Goal: Leave review/rating: Share an evaluation or opinion about a product, service, or content

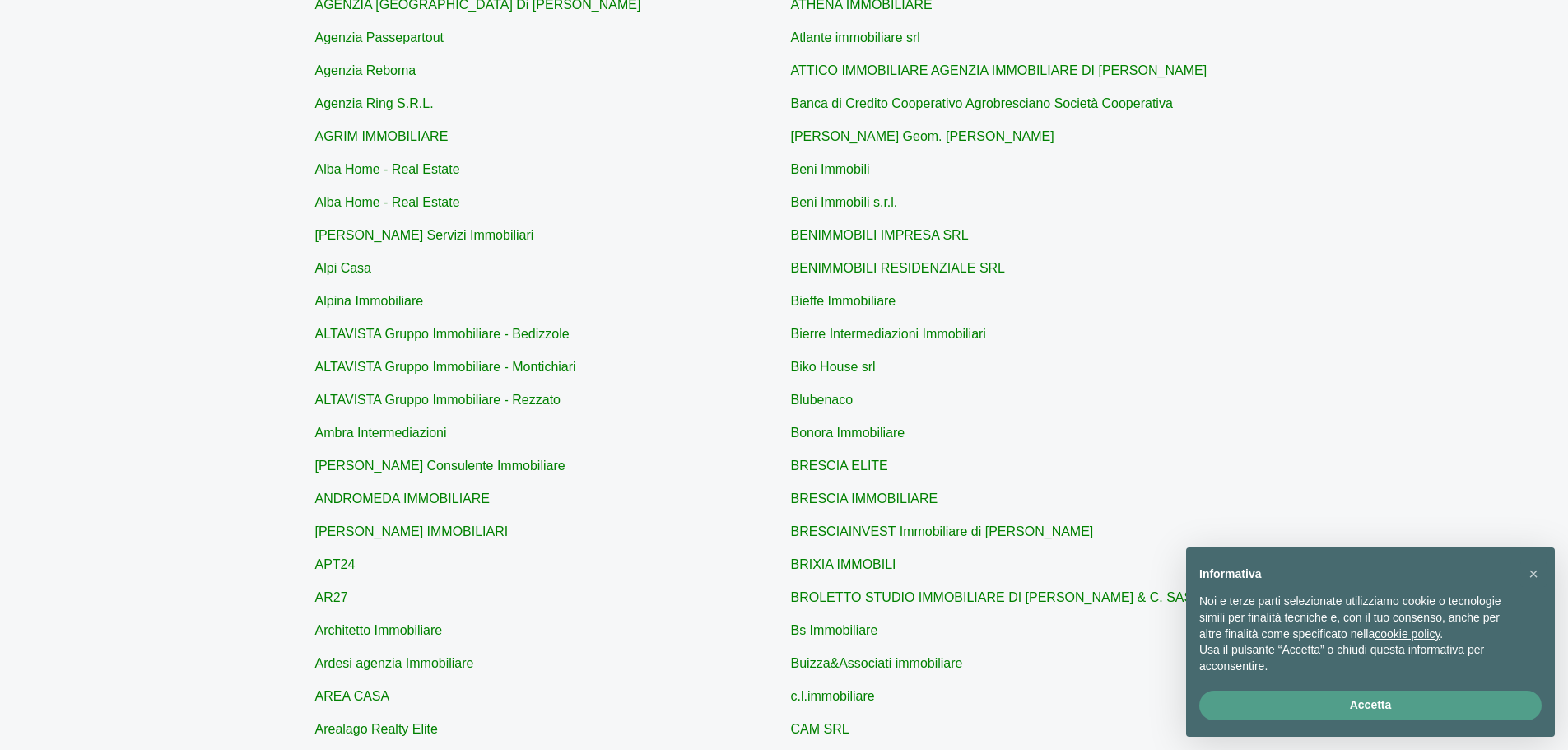
scroll to position [247, 0]
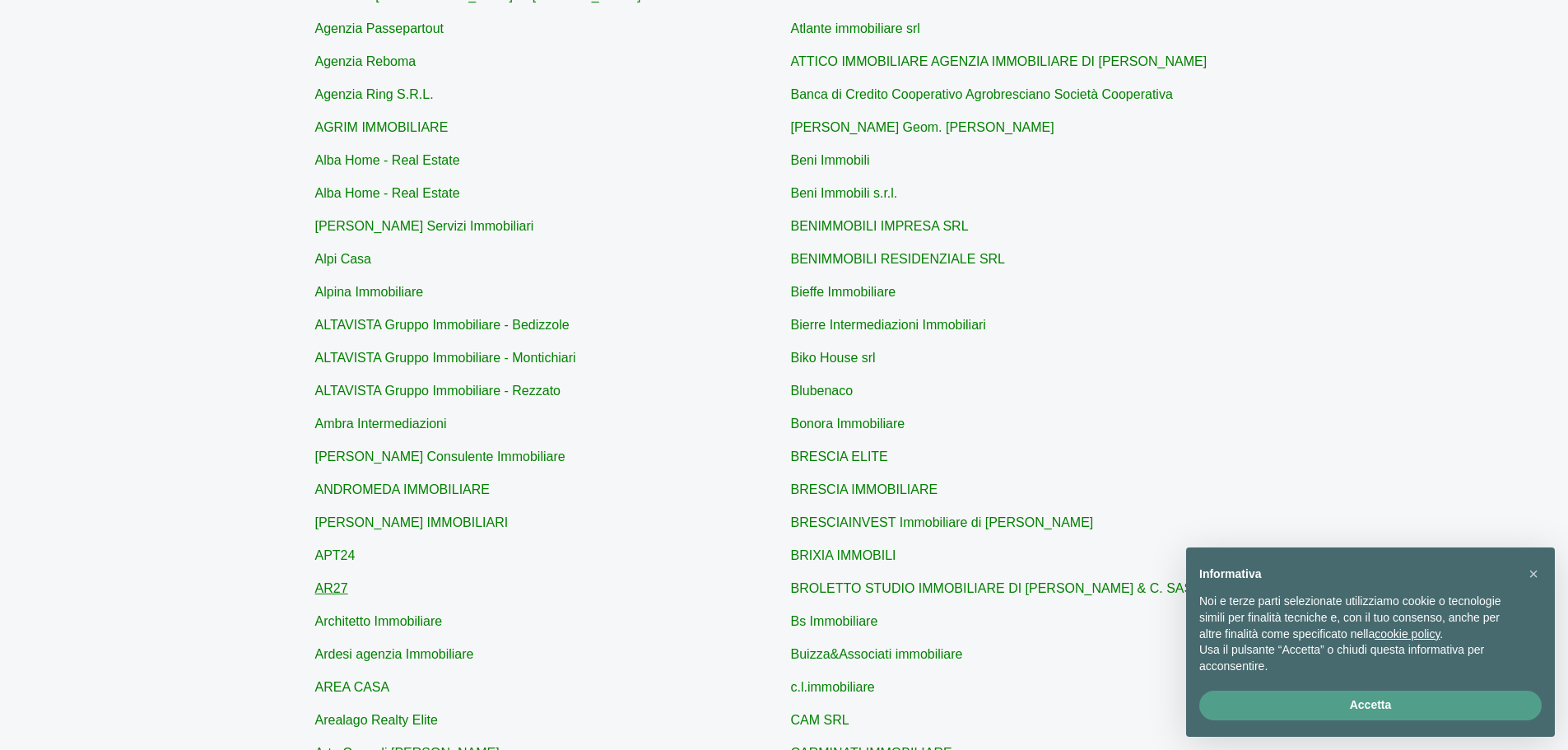
click at [321, 590] on link "AR27" at bounding box center [332, 589] width 33 height 14
type input "AR27"
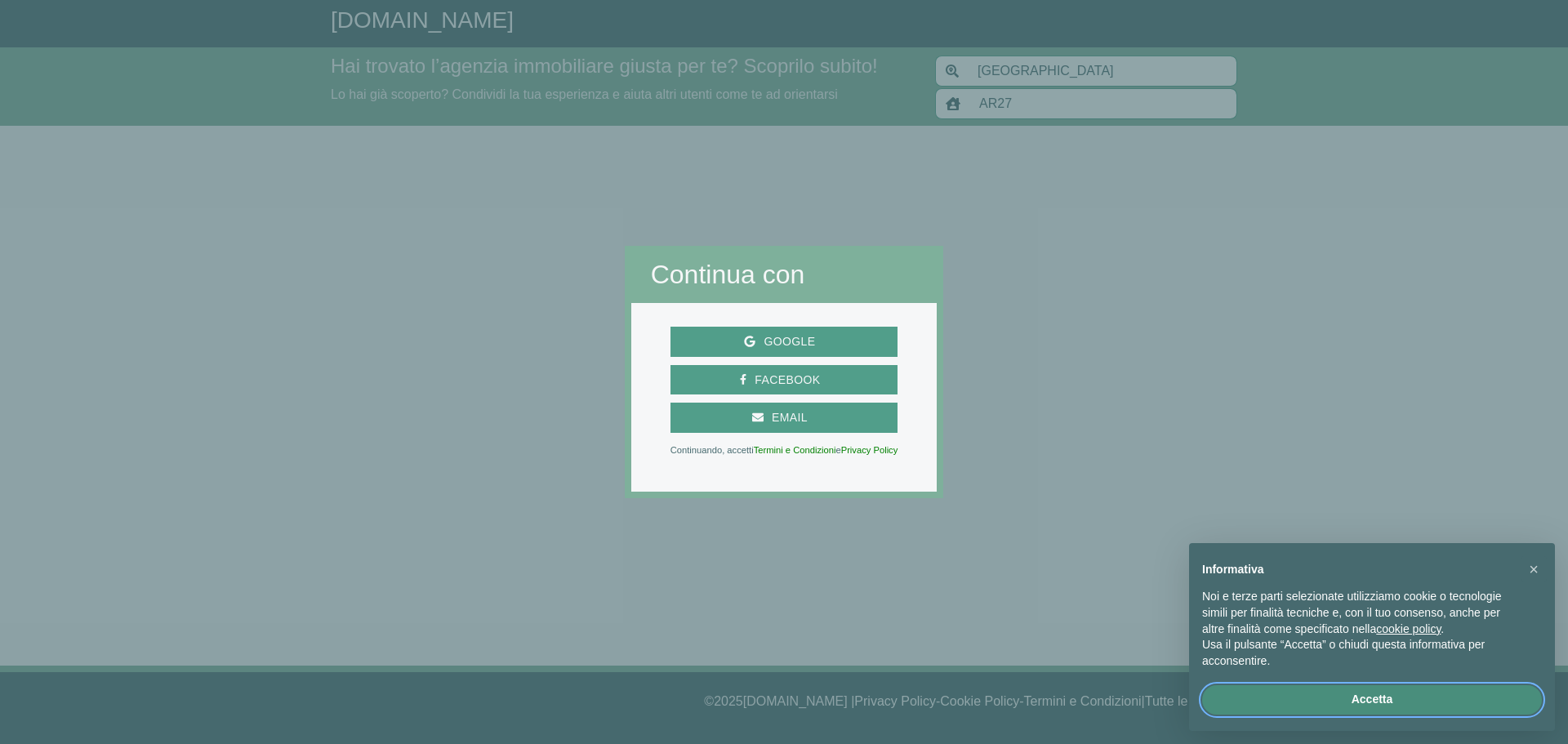
click at [1368, 700] on button "Accetta" at bounding box center [1372, 700] width 340 height 30
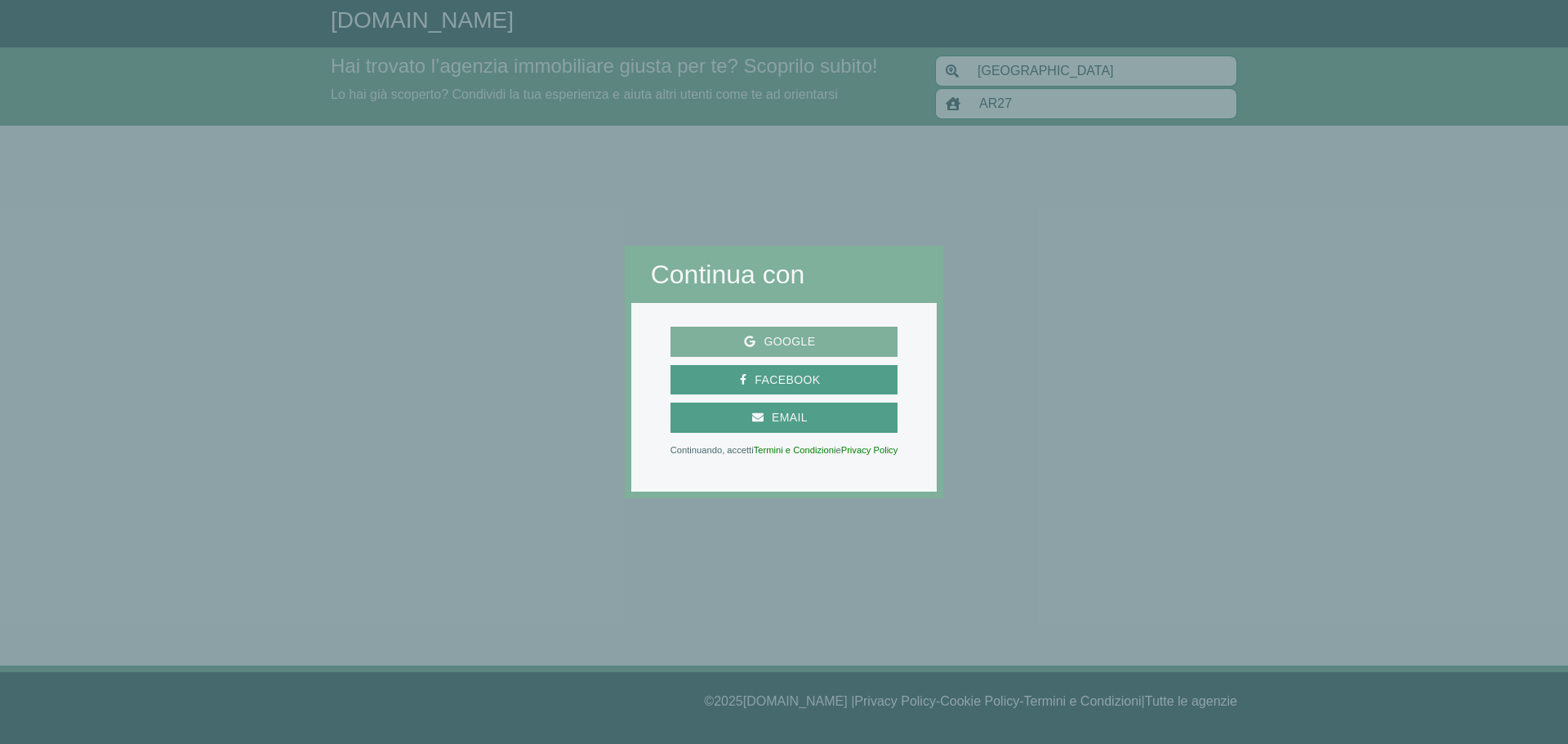
click at [805, 339] on span "Google" at bounding box center [789, 342] width 68 height 21
